Goal: Submit feedback/report problem

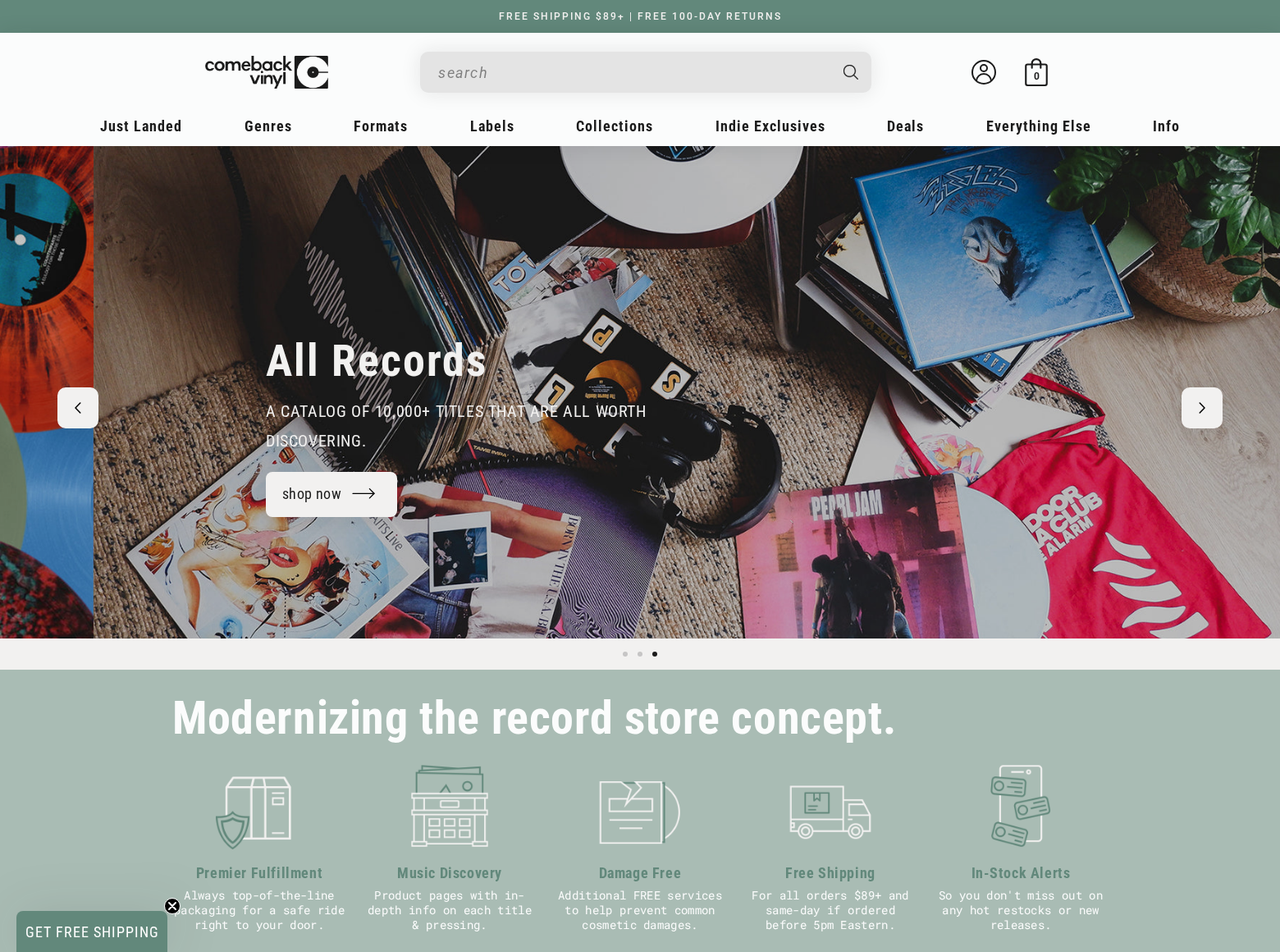
scroll to position [0, 2561]
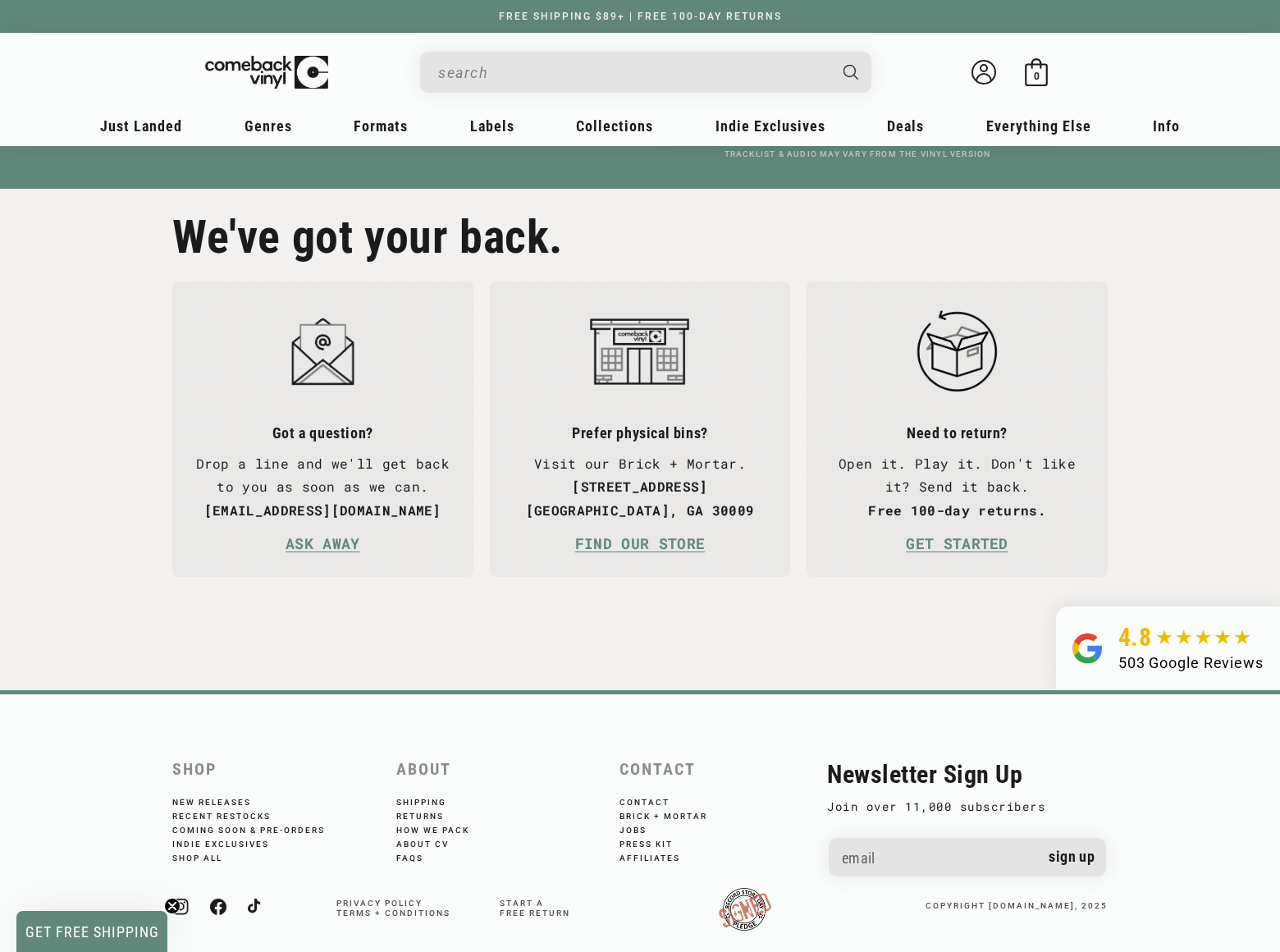
scroll to position [0, 1280]
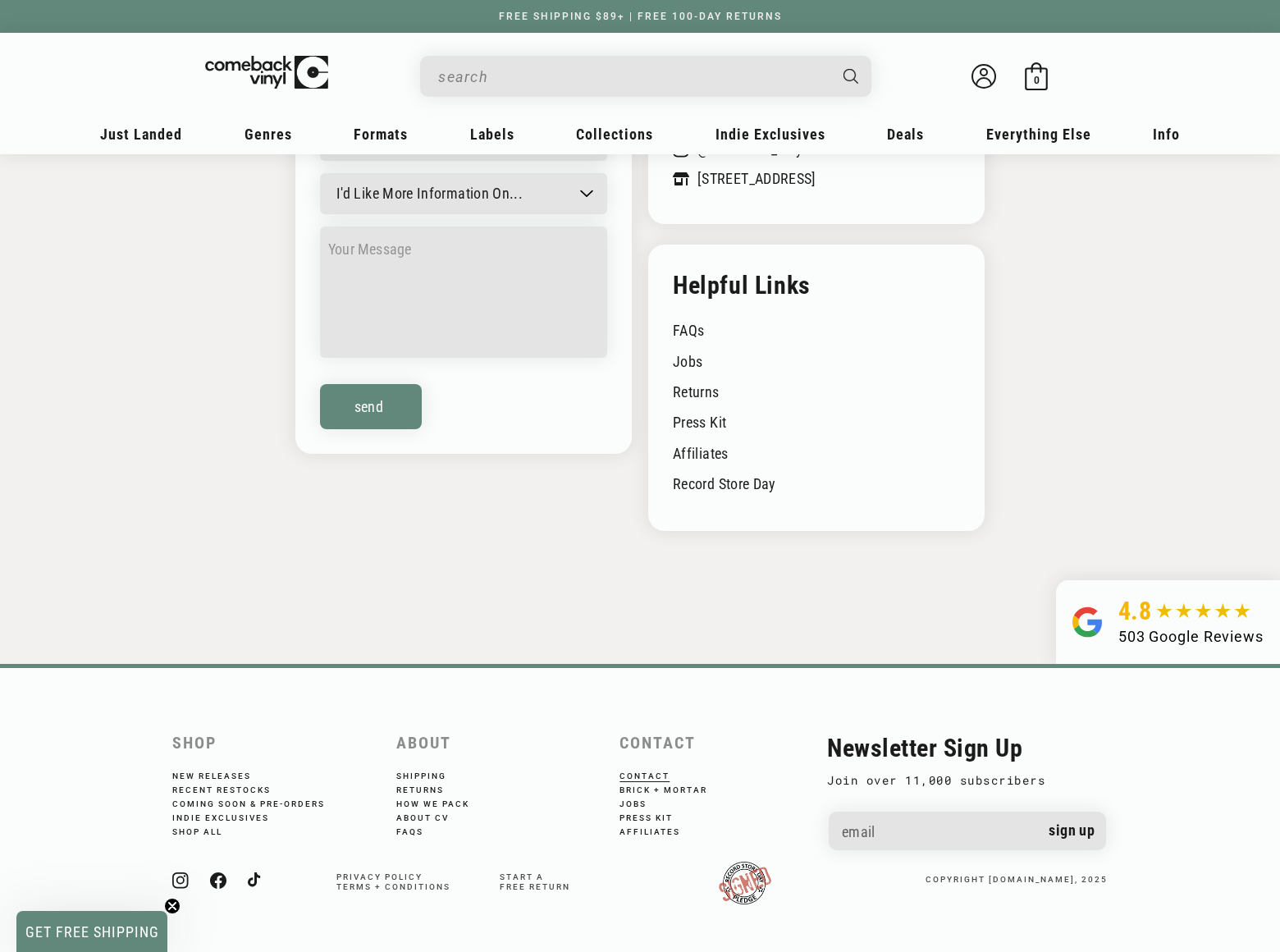
scroll to position [184, 0]
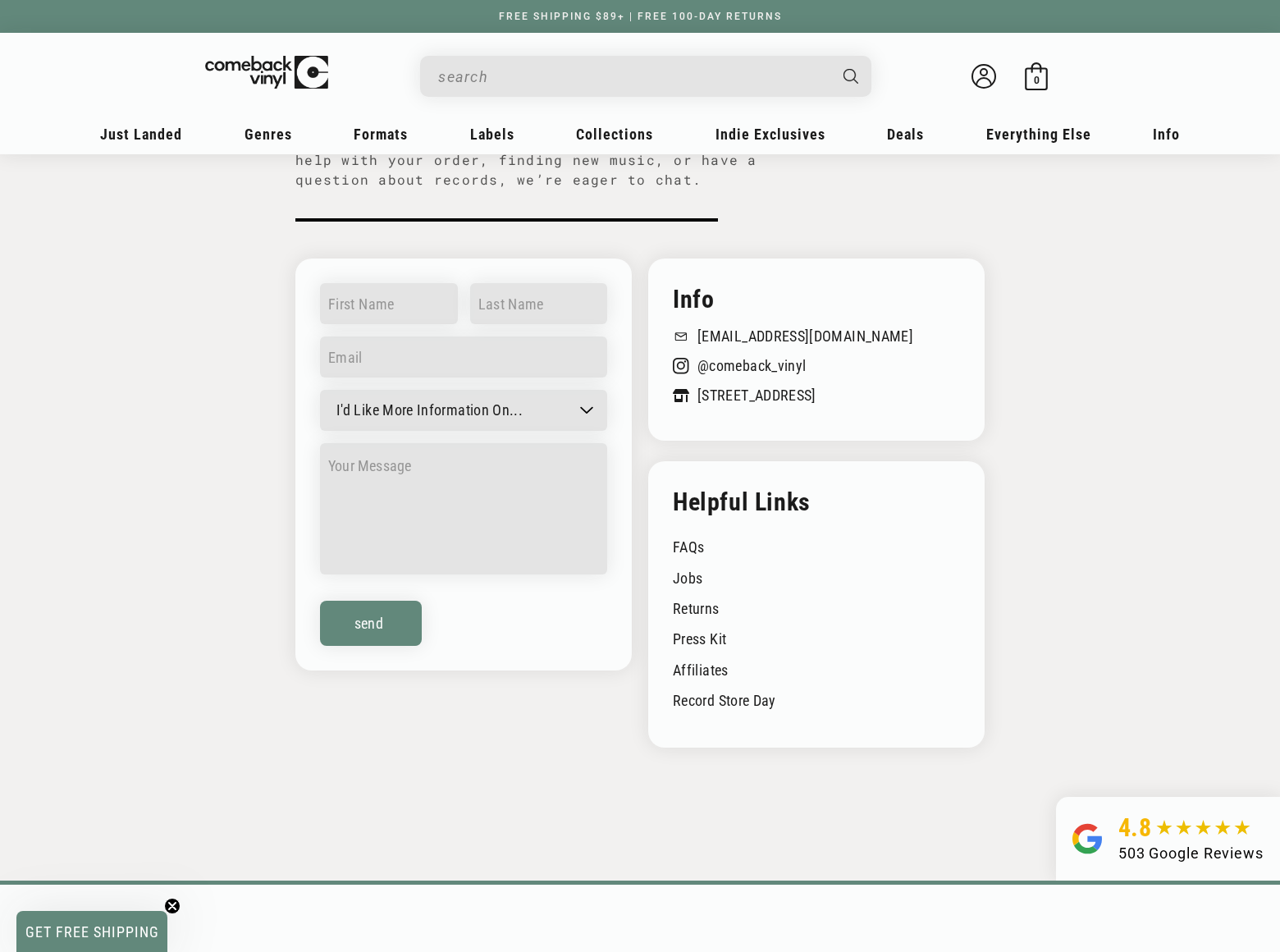
select select "General question"
type input "Gary"
type input "Charles"
type input "garycharles@dominatebanners.com"
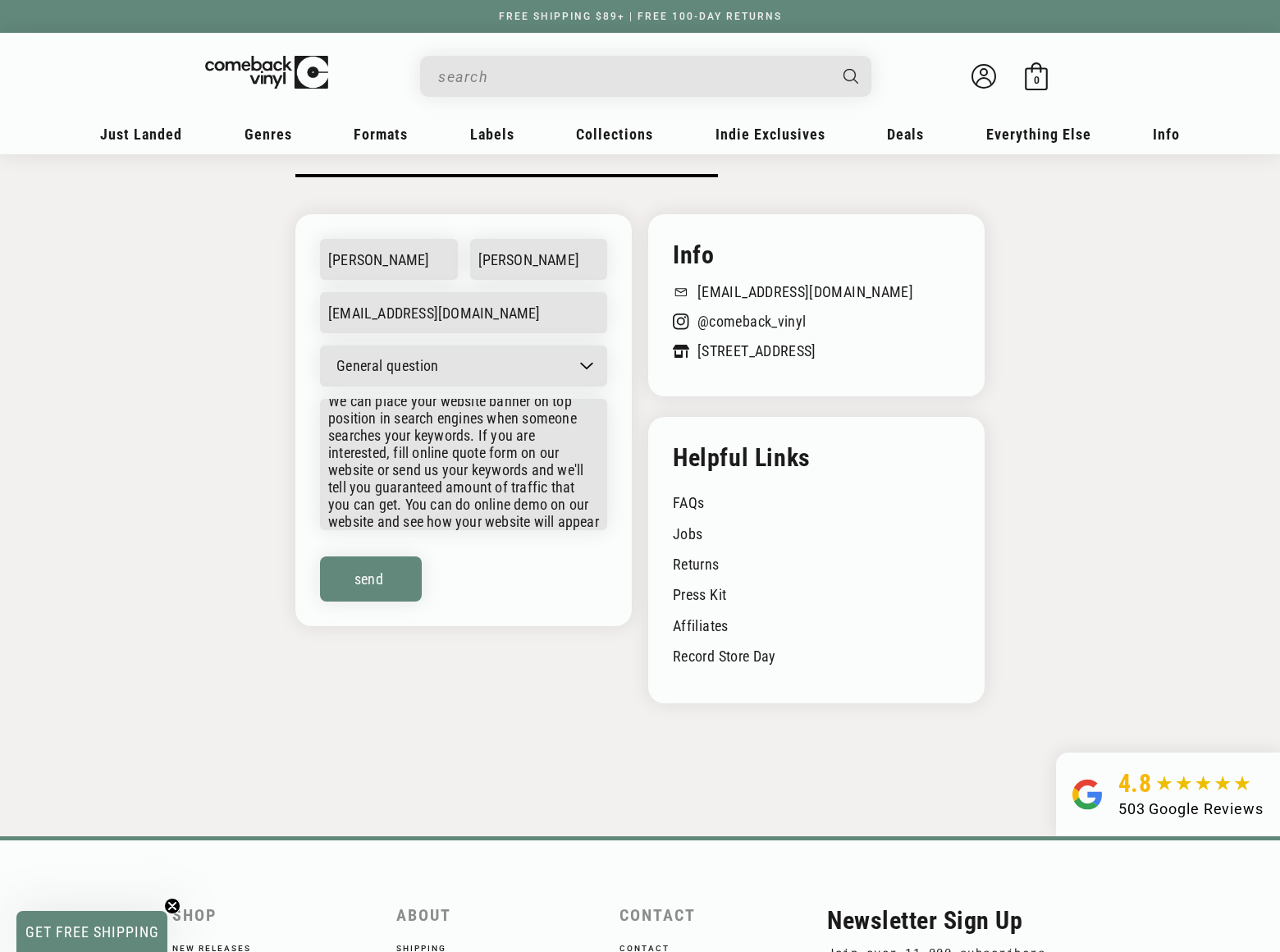
scroll to position [38, 0]
type textarea "We can place your website banner on top position in search engines when someone…"
click at [371, 591] on button "Send" at bounding box center [371, 578] width 102 height 45
